Goal: Task Accomplishment & Management: Manage account settings

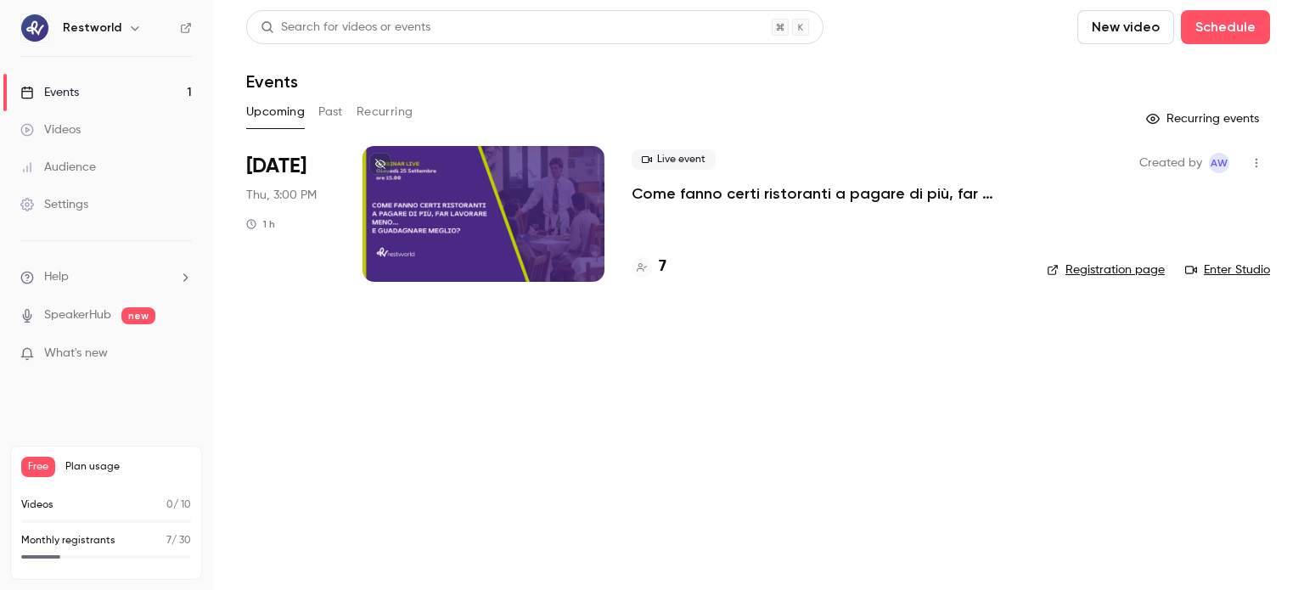
click at [679, 196] on p "Come fanno certi ristoranti a pagare di più, far lavorare meno… e guadagnare me…" at bounding box center [826, 193] width 388 height 20
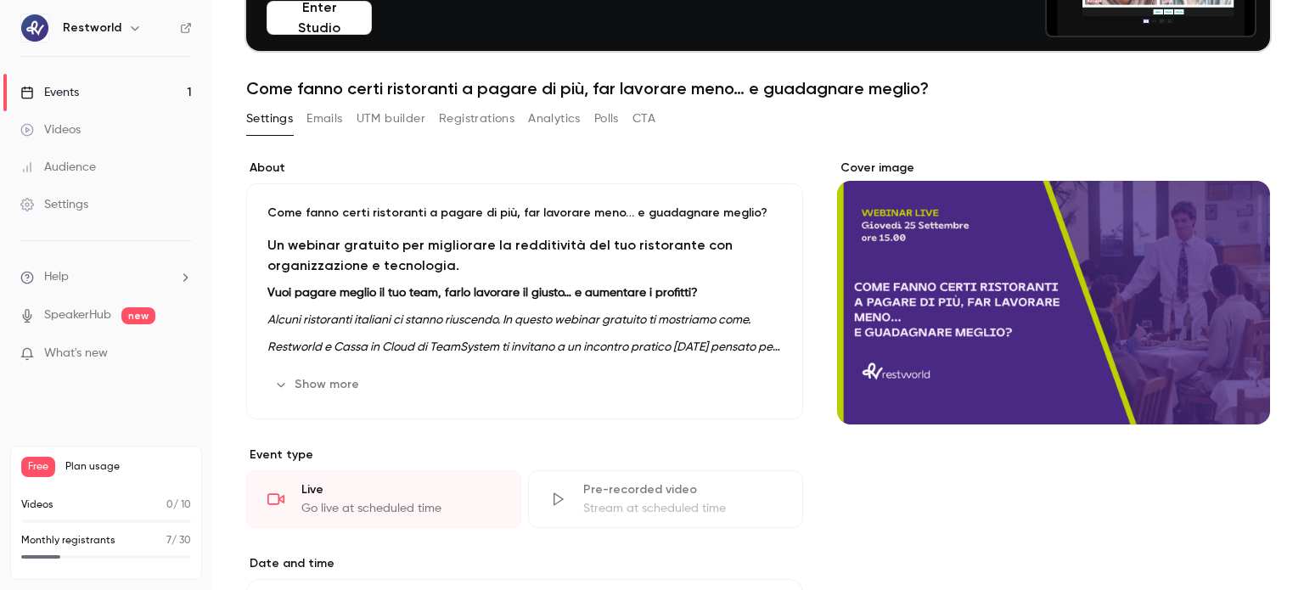
scroll to position [170, 0]
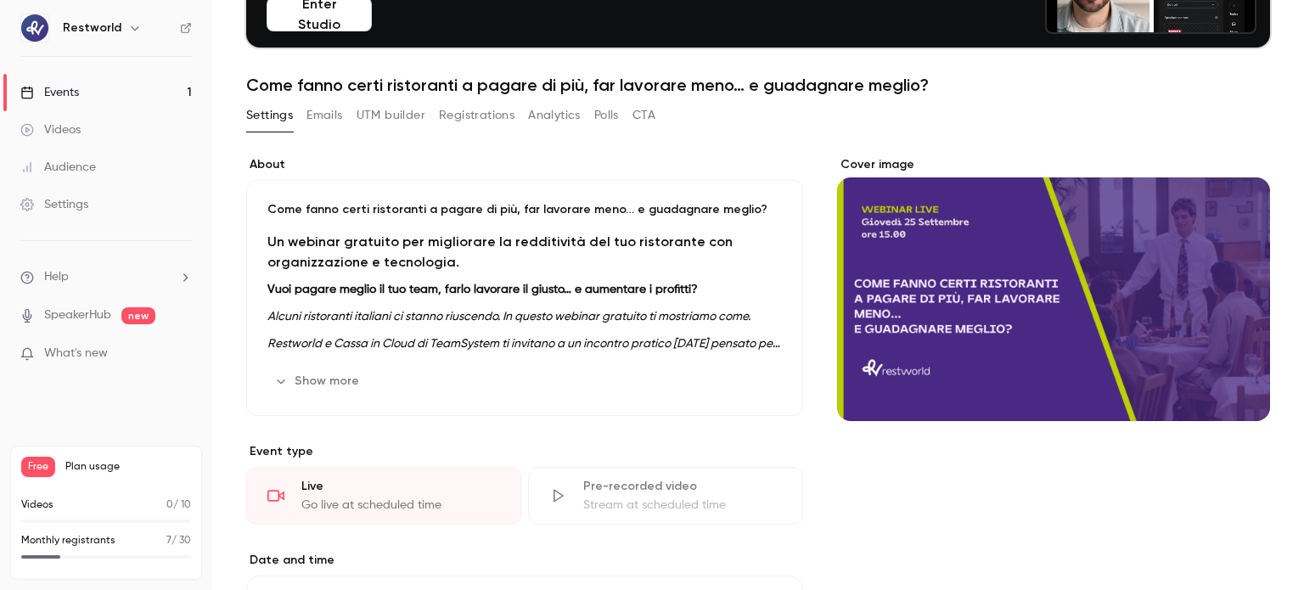
click at [489, 123] on button "Registrations" at bounding box center [477, 115] width 76 height 27
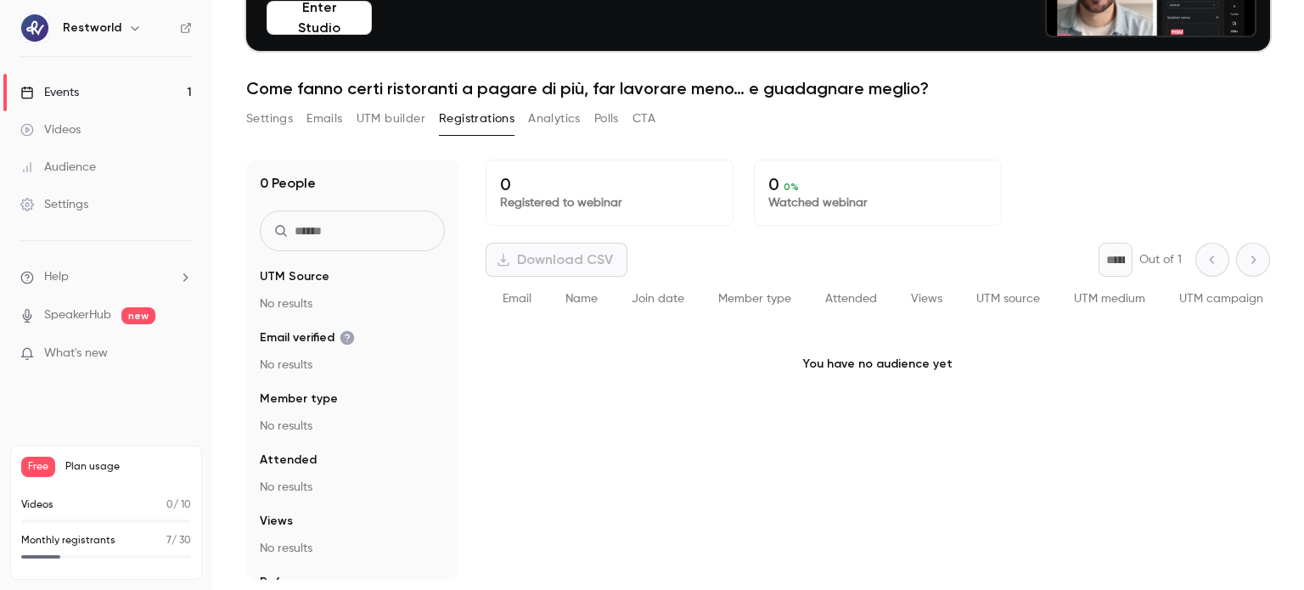
scroll to position [166, 0]
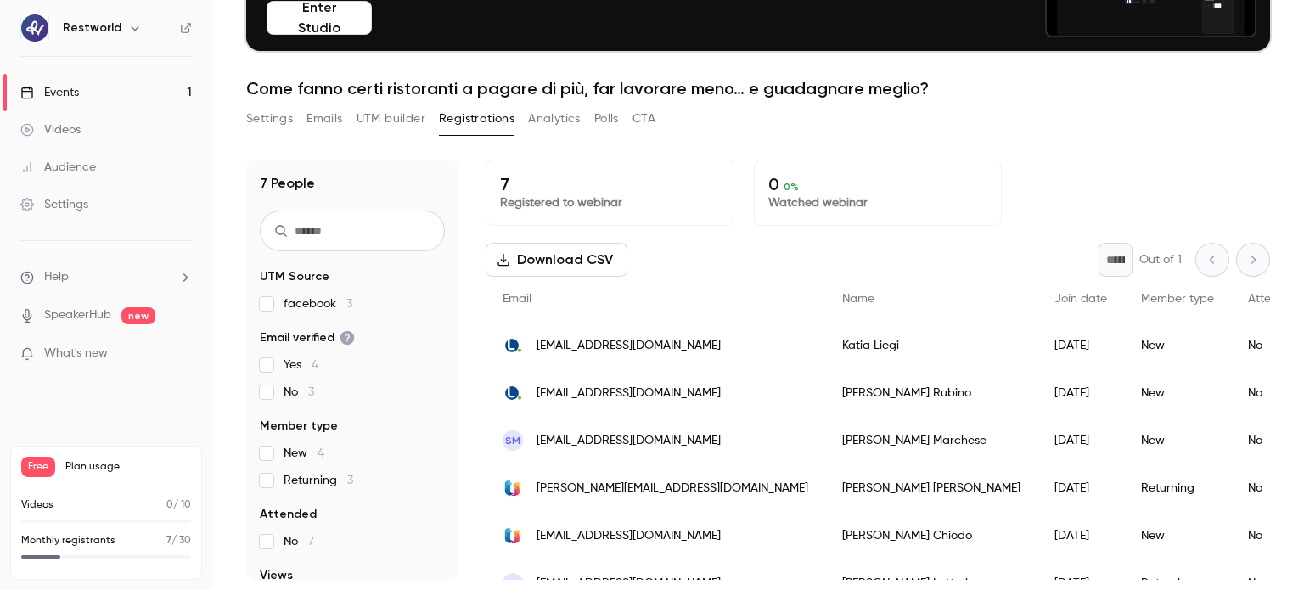
click at [268, 114] on button "Settings" at bounding box center [269, 118] width 47 height 27
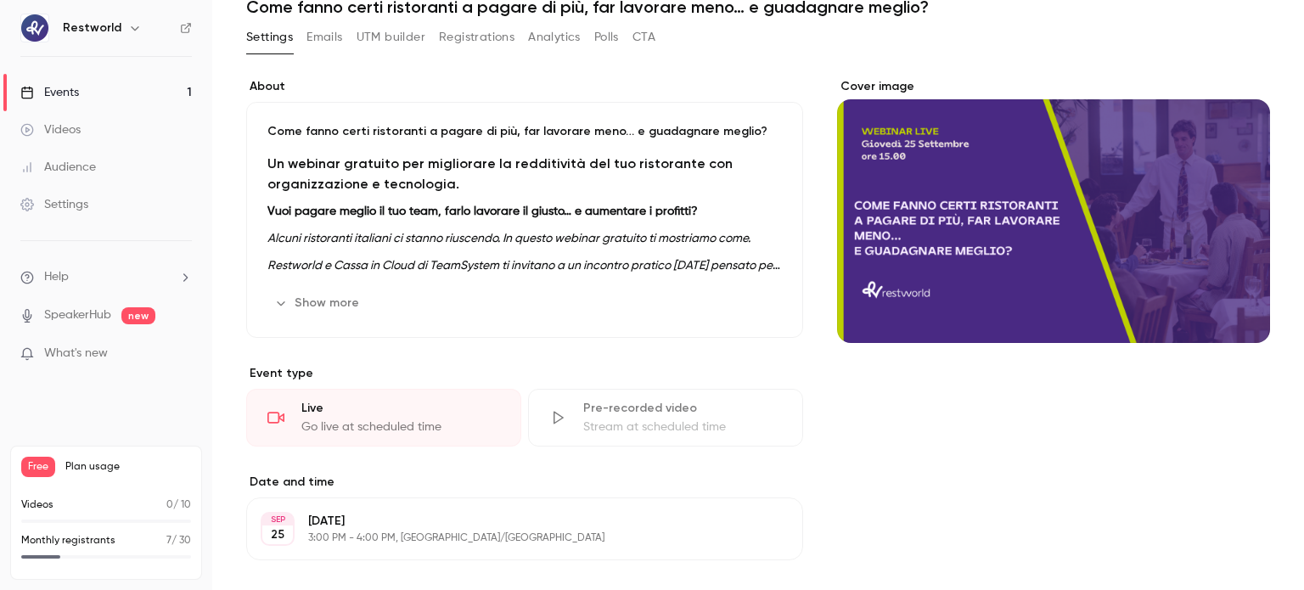
scroll to position [251, 0]
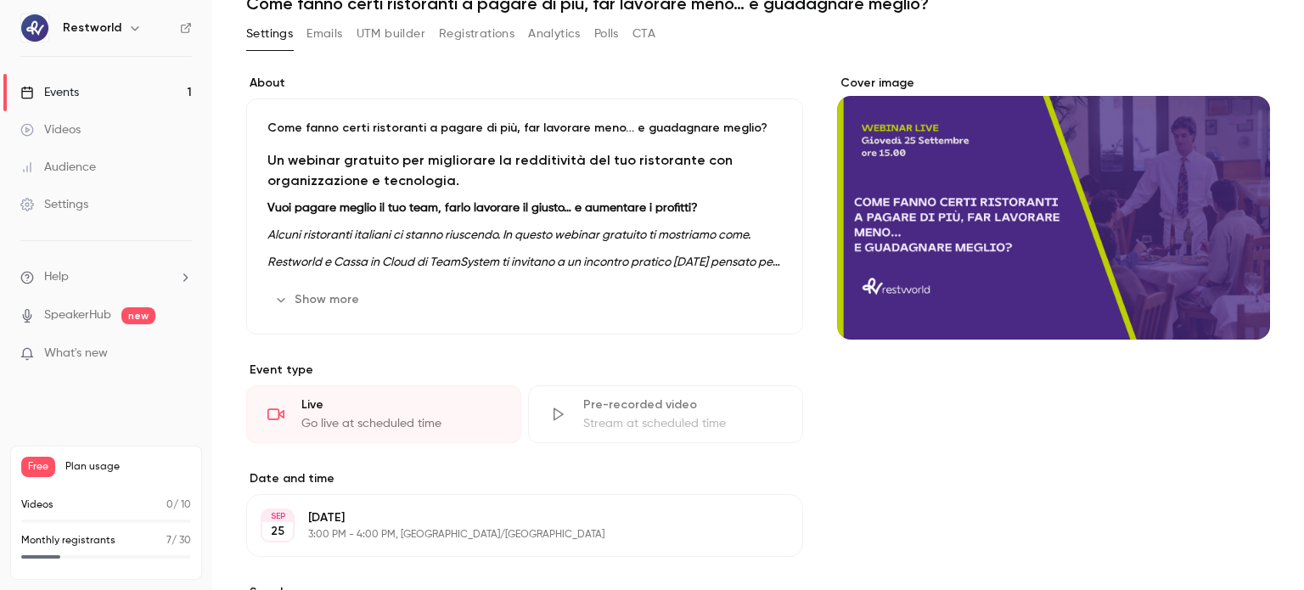
click at [344, 293] on button "Show more" at bounding box center [318, 299] width 102 height 27
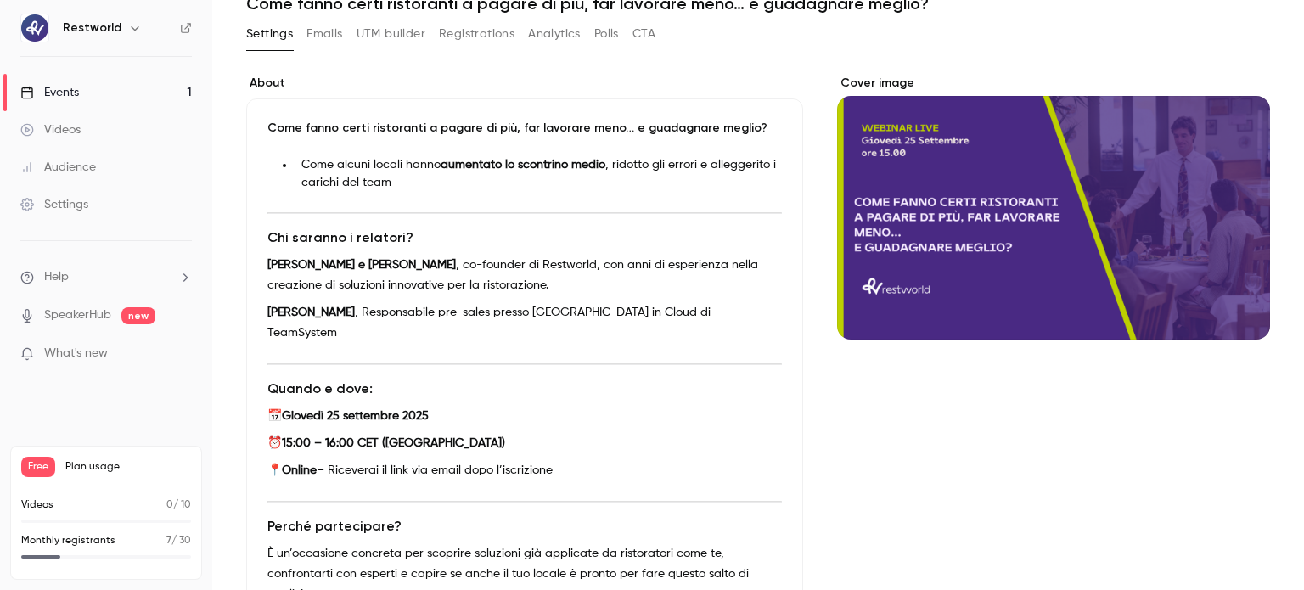
scroll to position [372, 0]
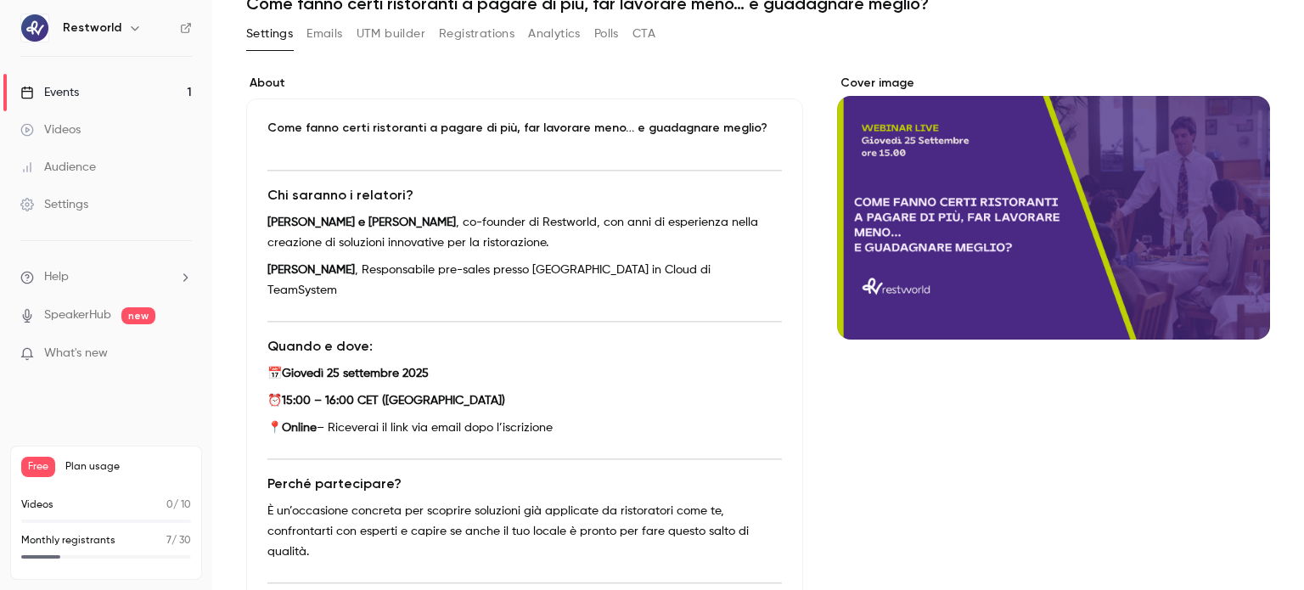
drag, startPoint x: 825, startPoint y: 427, endPoint x: 842, endPoint y: 430, distance: 17.3
